Goal: Information Seeking & Learning: Learn about a topic

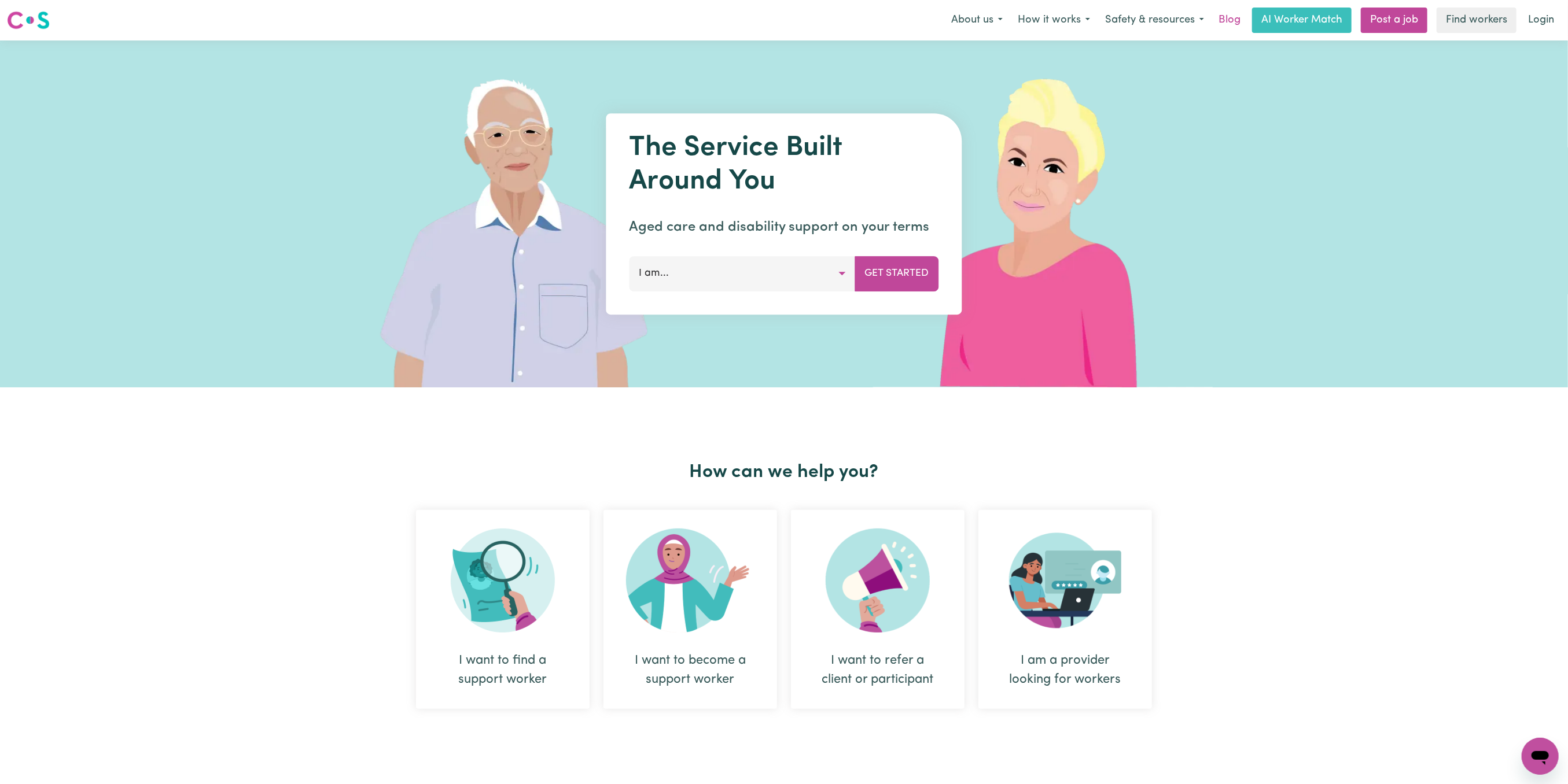
click at [1229, 24] on link "Blog" at bounding box center [1229, 21] width 36 height 26
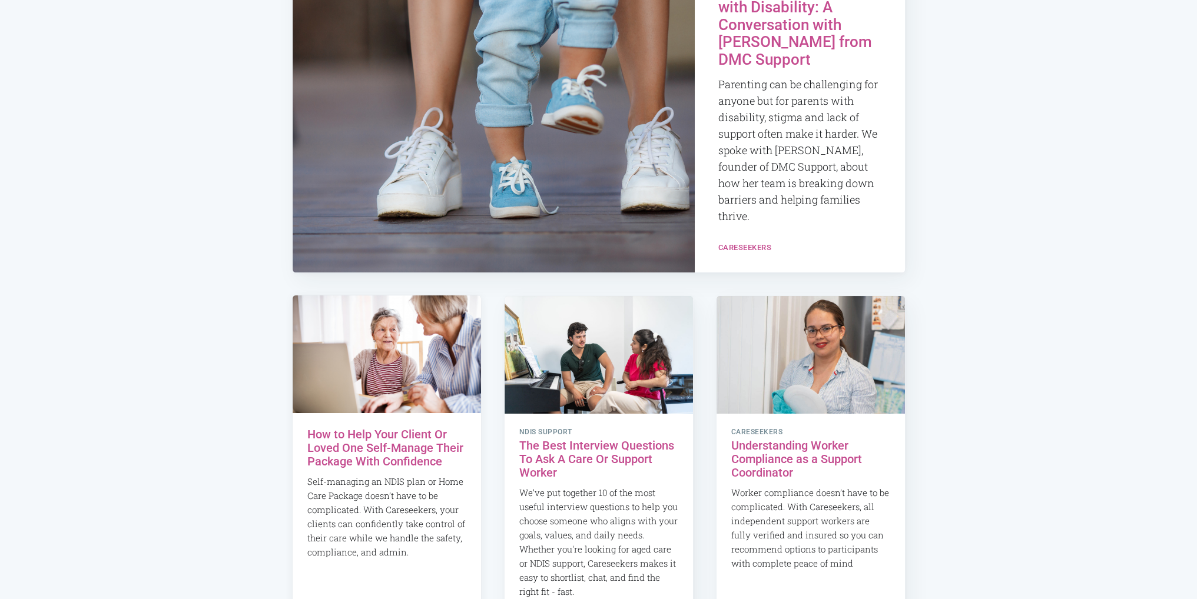
scroll to position [353, 0]
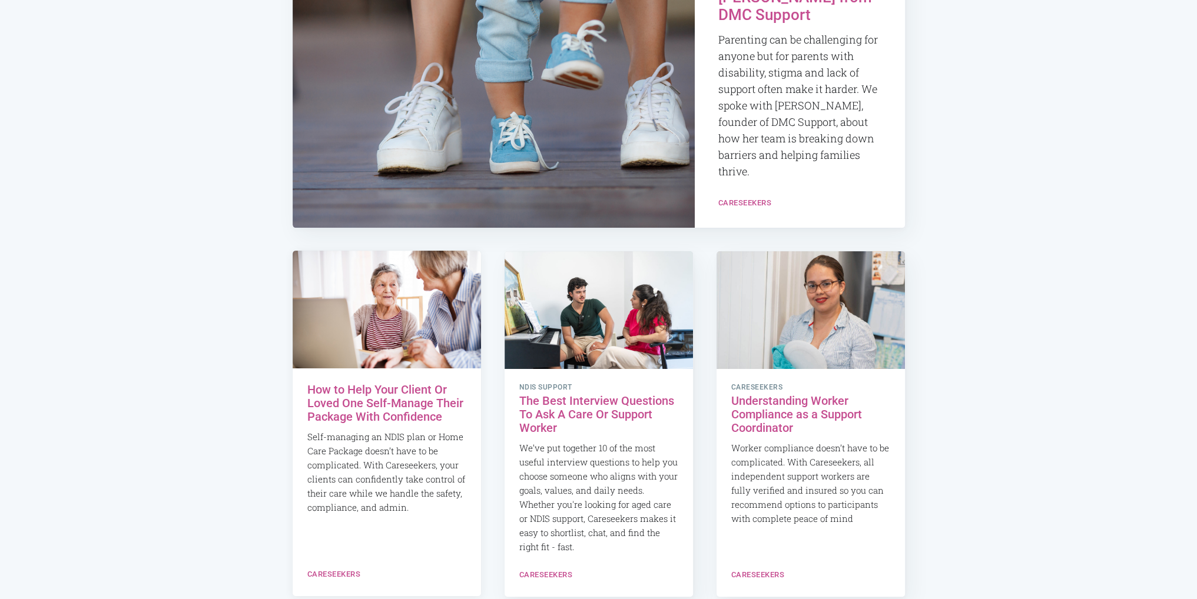
click at [373, 383] on h2 "How to Help Your Client Or Loved One Self-Manage Their Package With Confidence" at bounding box center [386, 403] width 159 height 41
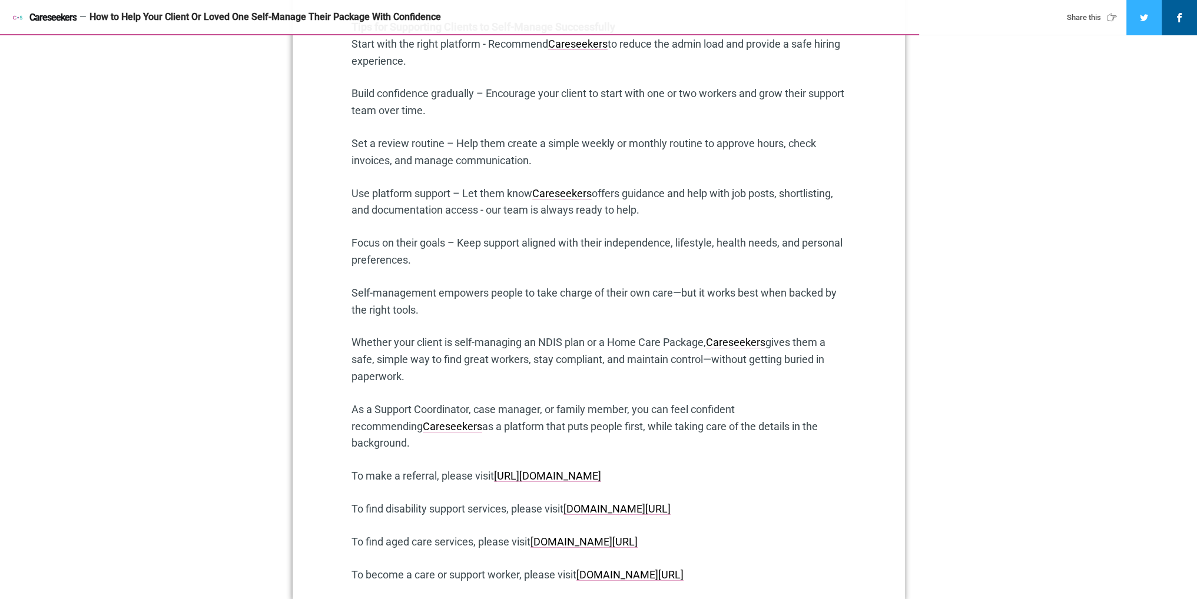
scroll to position [2708, 0]
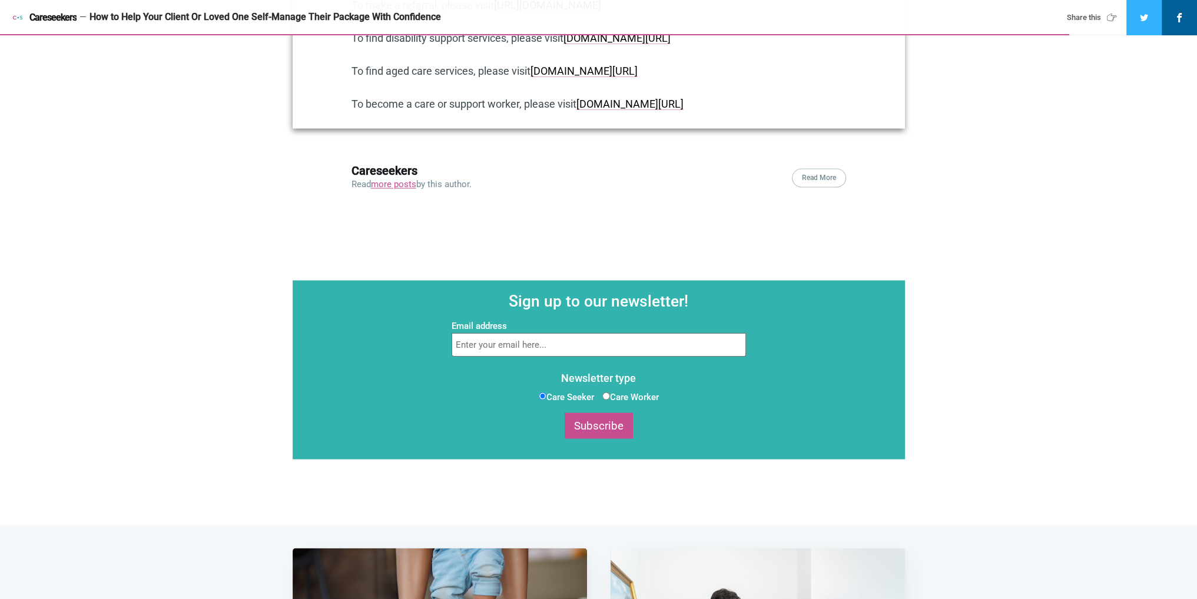
click at [400, 190] on link "more posts" at bounding box center [393, 184] width 45 height 11
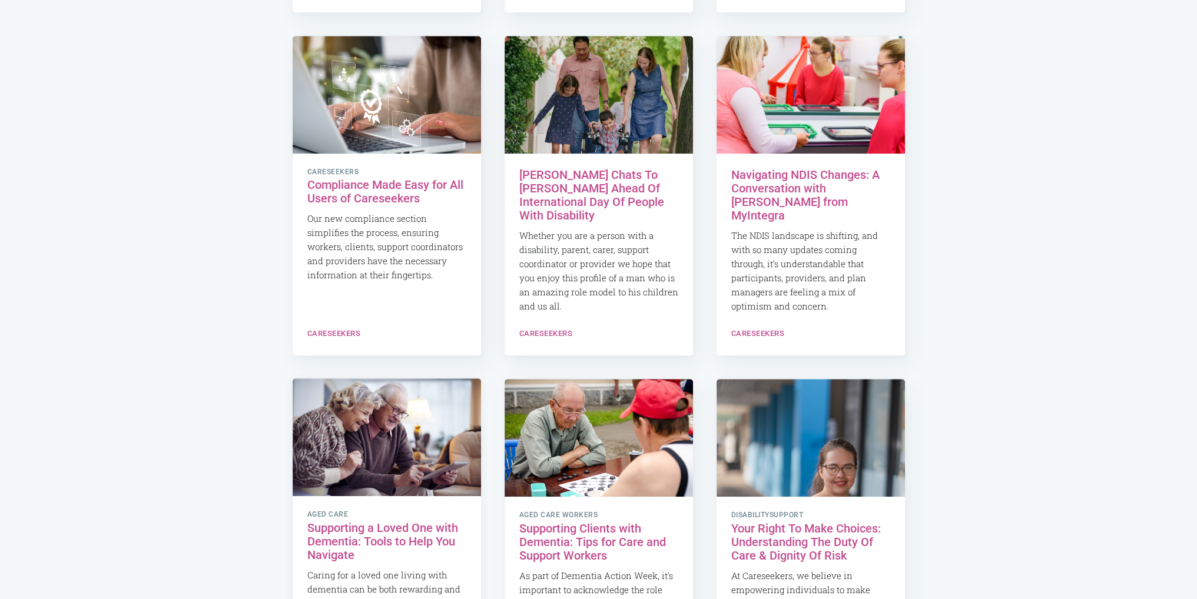
scroll to position [916, 0]
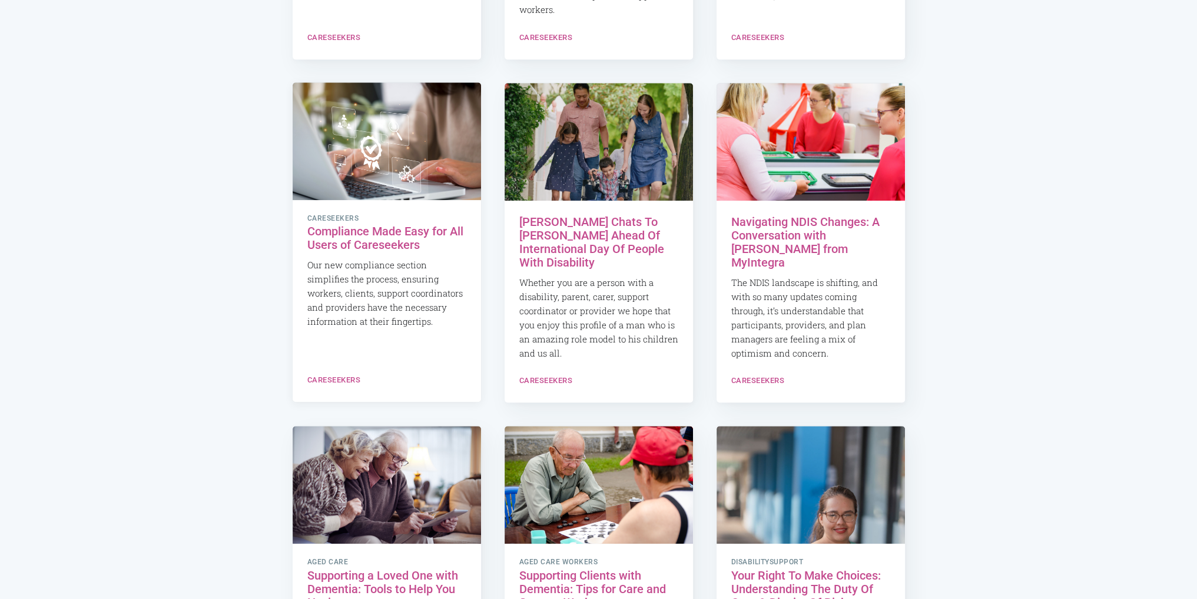
click at [360, 200] on link "careseekers Compliance Made Easy for All Users of Careseekers Our new complianc…" at bounding box center [387, 271] width 188 height 142
